Goal: Task Accomplishment & Management: Manage account settings

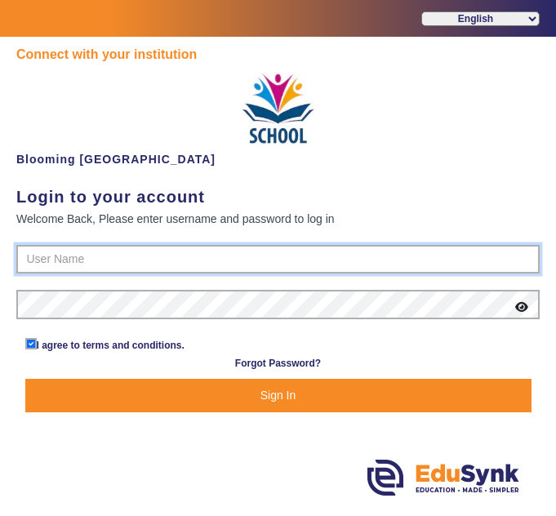
type input "4141419999"
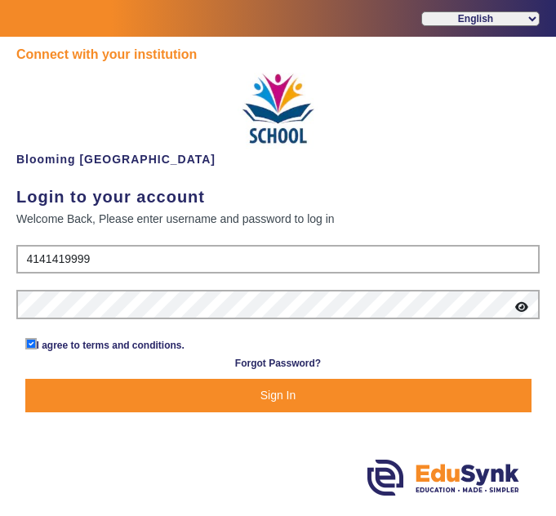
click at [214, 397] on button "Sign In" at bounding box center [278, 395] width 506 height 33
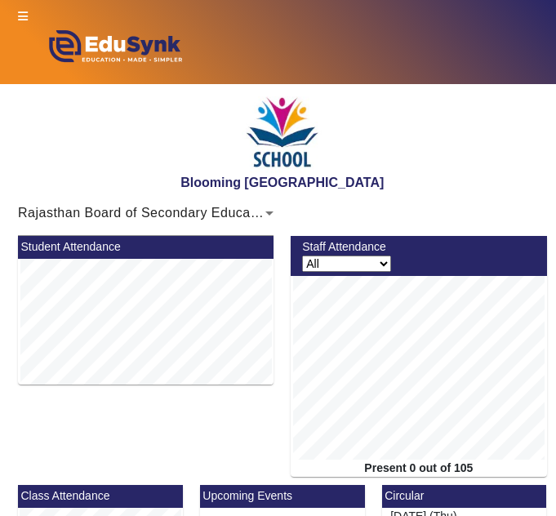
click at [22, 14] on icon at bounding box center [23, 16] width 10 height 11
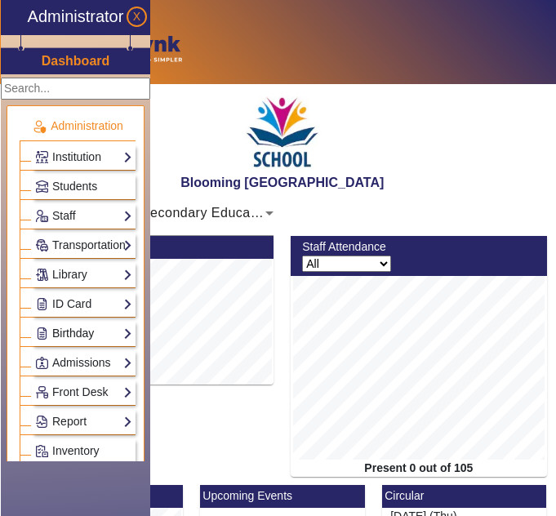
scroll to position [408, 0]
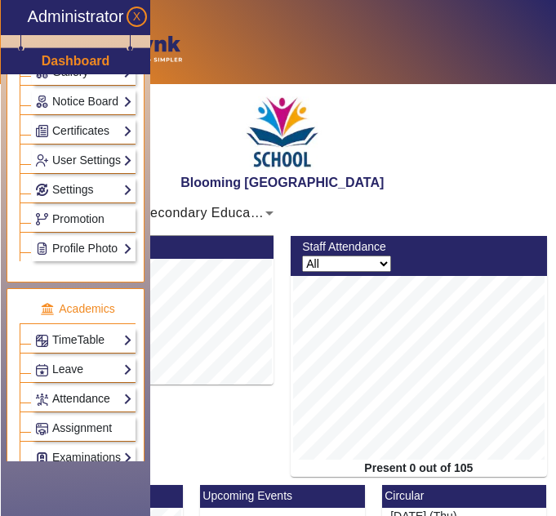
drag, startPoint x: 79, startPoint y: 390, endPoint x: 83, endPoint y: 401, distance: 11.4
click at [79, 390] on link "Attendance" at bounding box center [83, 398] width 97 height 19
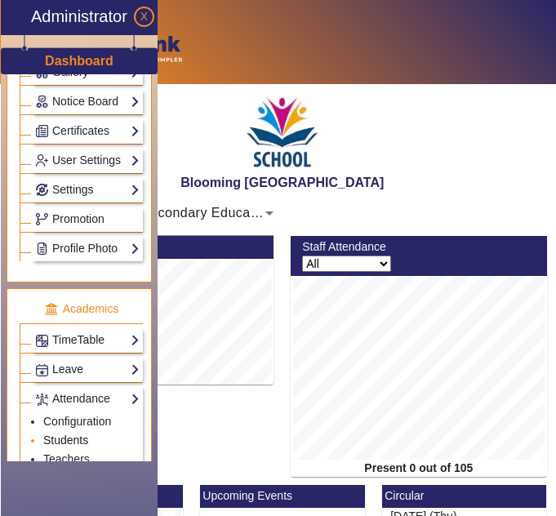
click at [72, 442] on link "Students" at bounding box center [65, 439] width 45 height 13
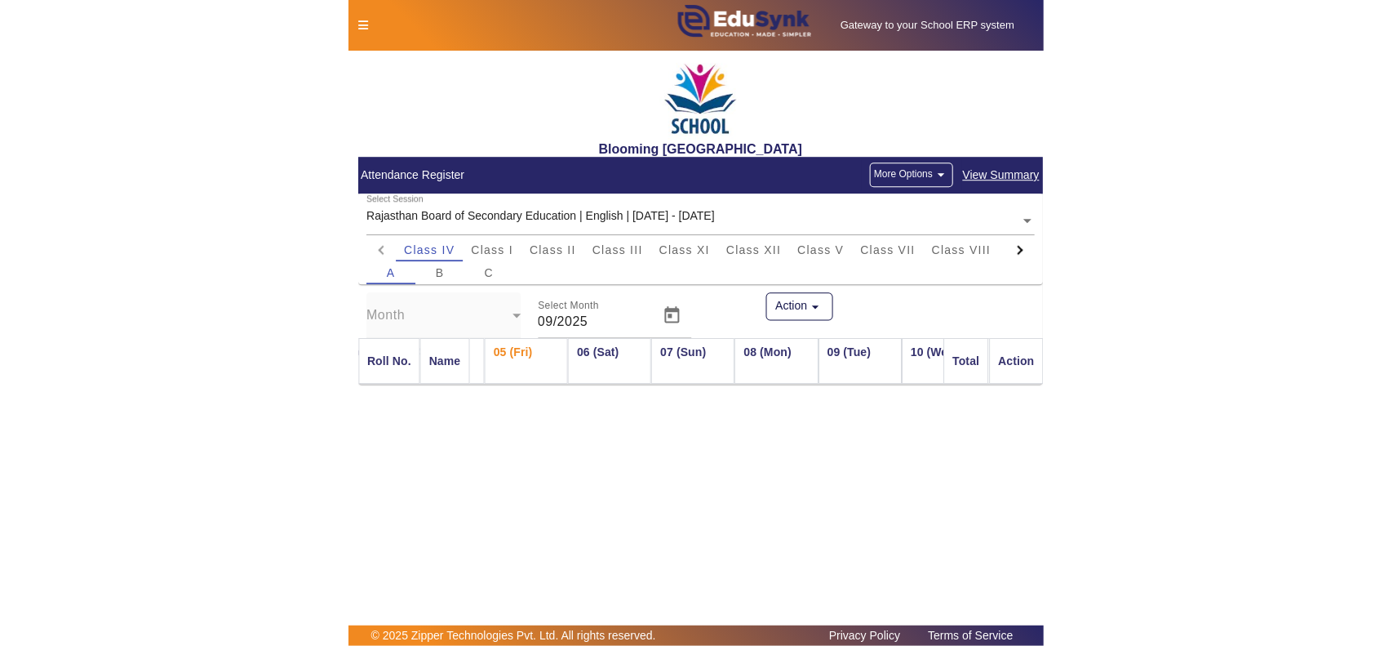
scroll to position [0, 319]
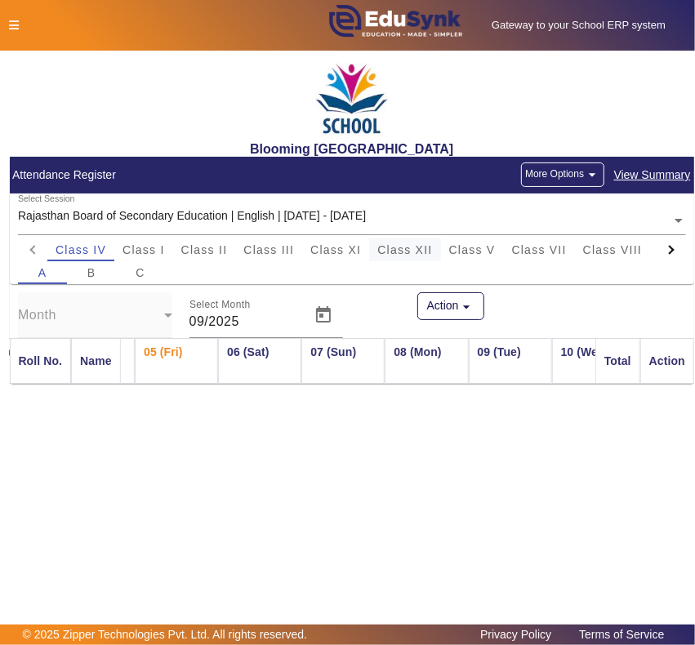
click at [388, 247] on span "Class XII" at bounding box center [404, 249] width 55 height 11
click at [475, 246] on span "Class V" at bounding box center [472, 249] width 47 height 11
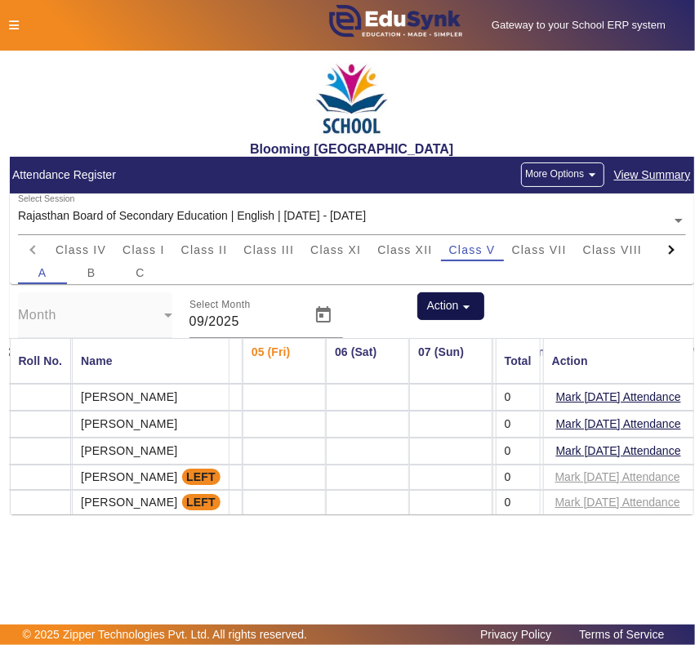
click at [469, 311] on mat-icon "arrow_drop_down" at bounding box center [467, 307] width 16 height 16
